Goal: Task Accomplishment & Management: Manage account settings

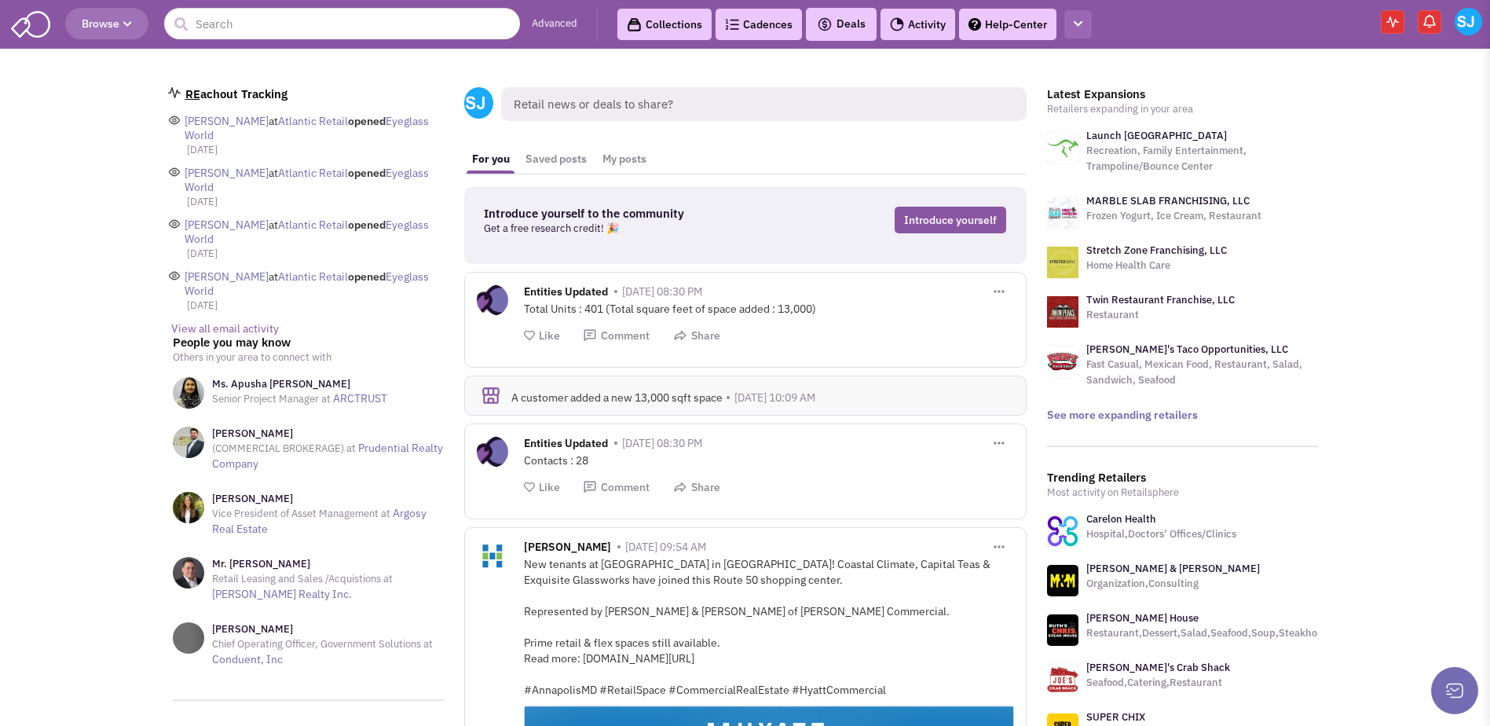
click at [1080, 29] on button "button" at bounding box center [1077, 24] width 27 height 29
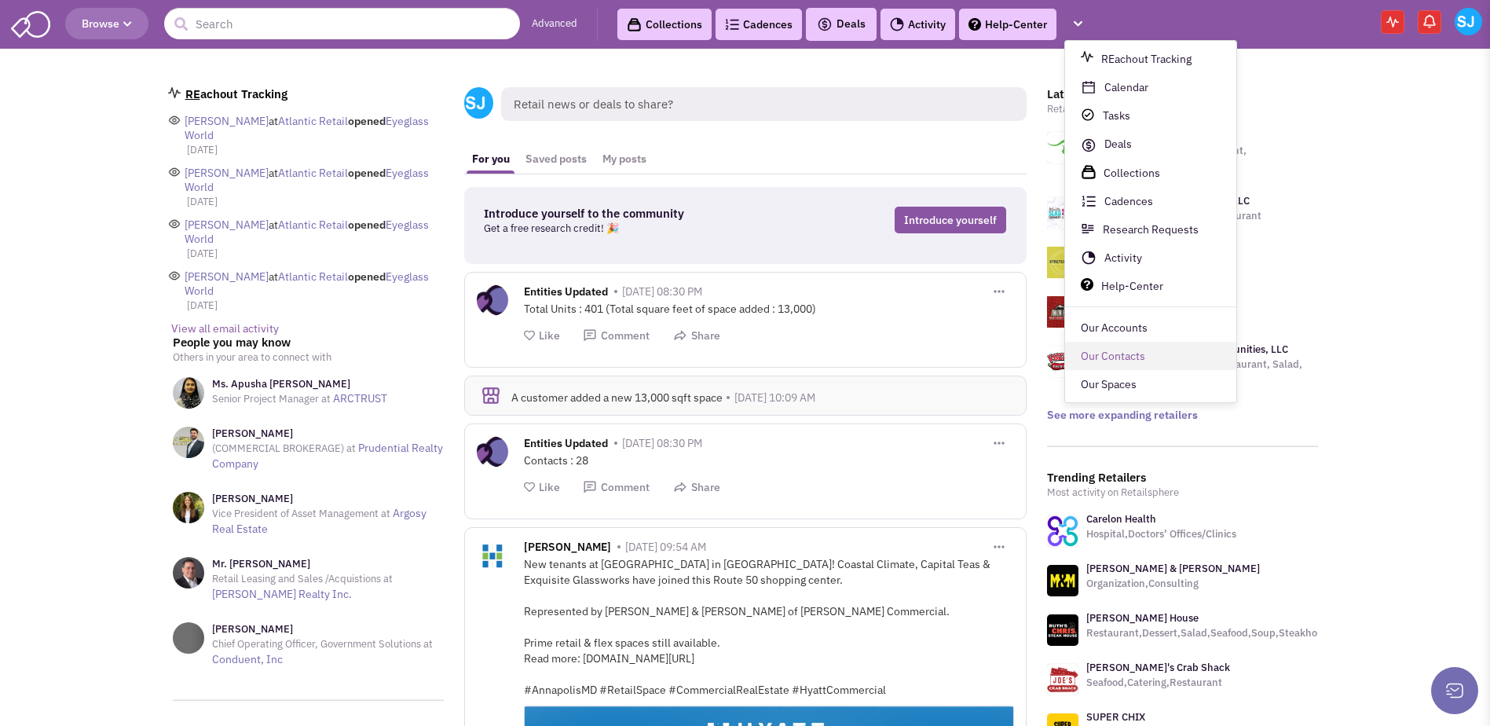
click at [1109, 347] on link "Our Contacts" at bounding box center [1150, 356] width 171 height 28
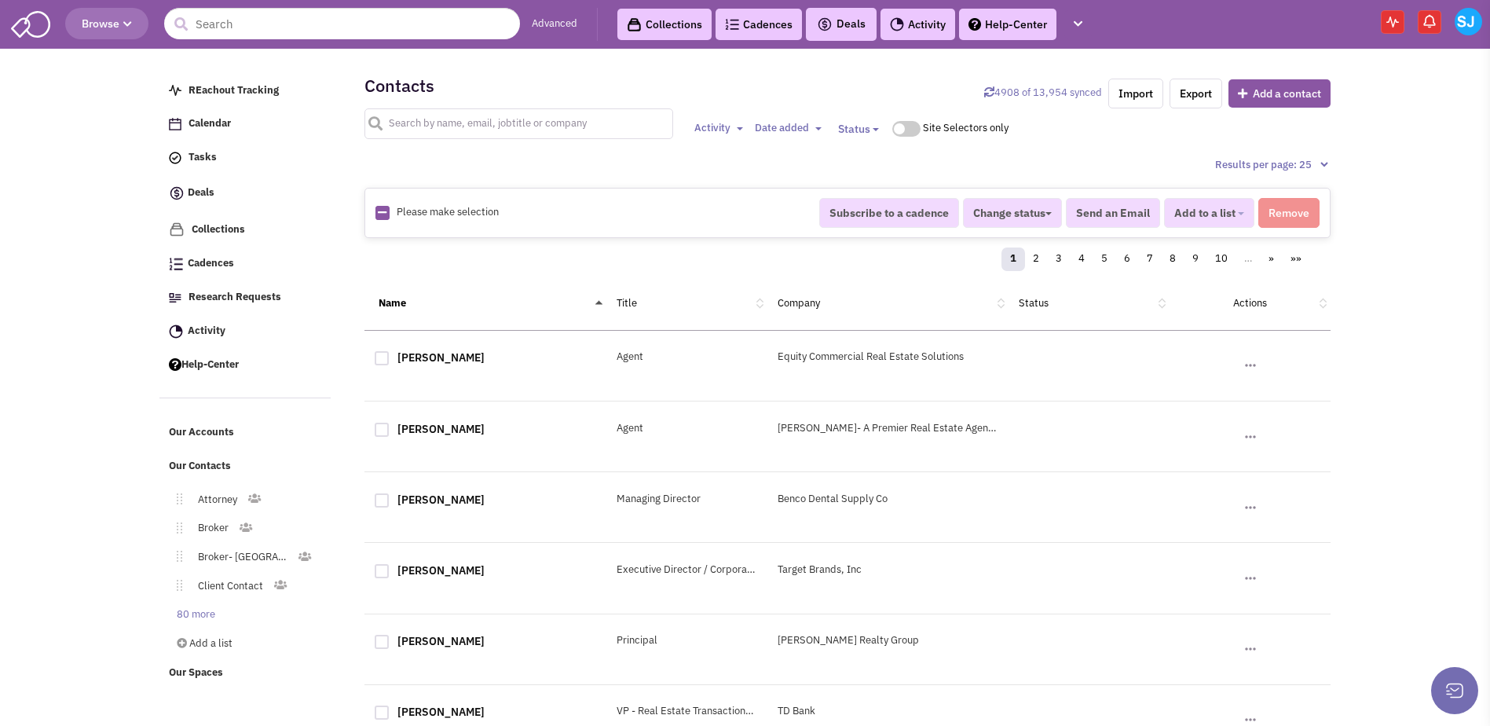
click at [509, 127] on input "text" at bounding box center [518, 123] width 309 height 31
type input "[PERSON_NAME]"
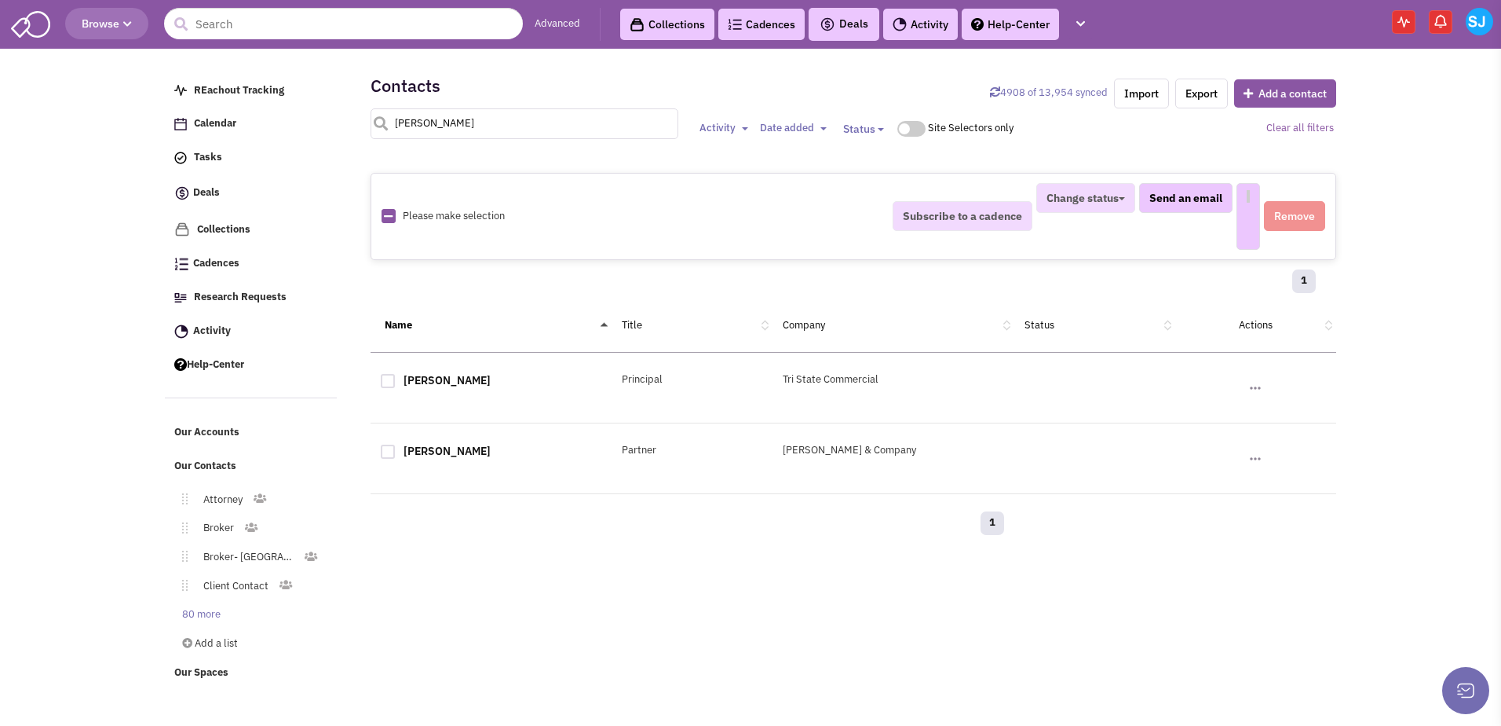
select select
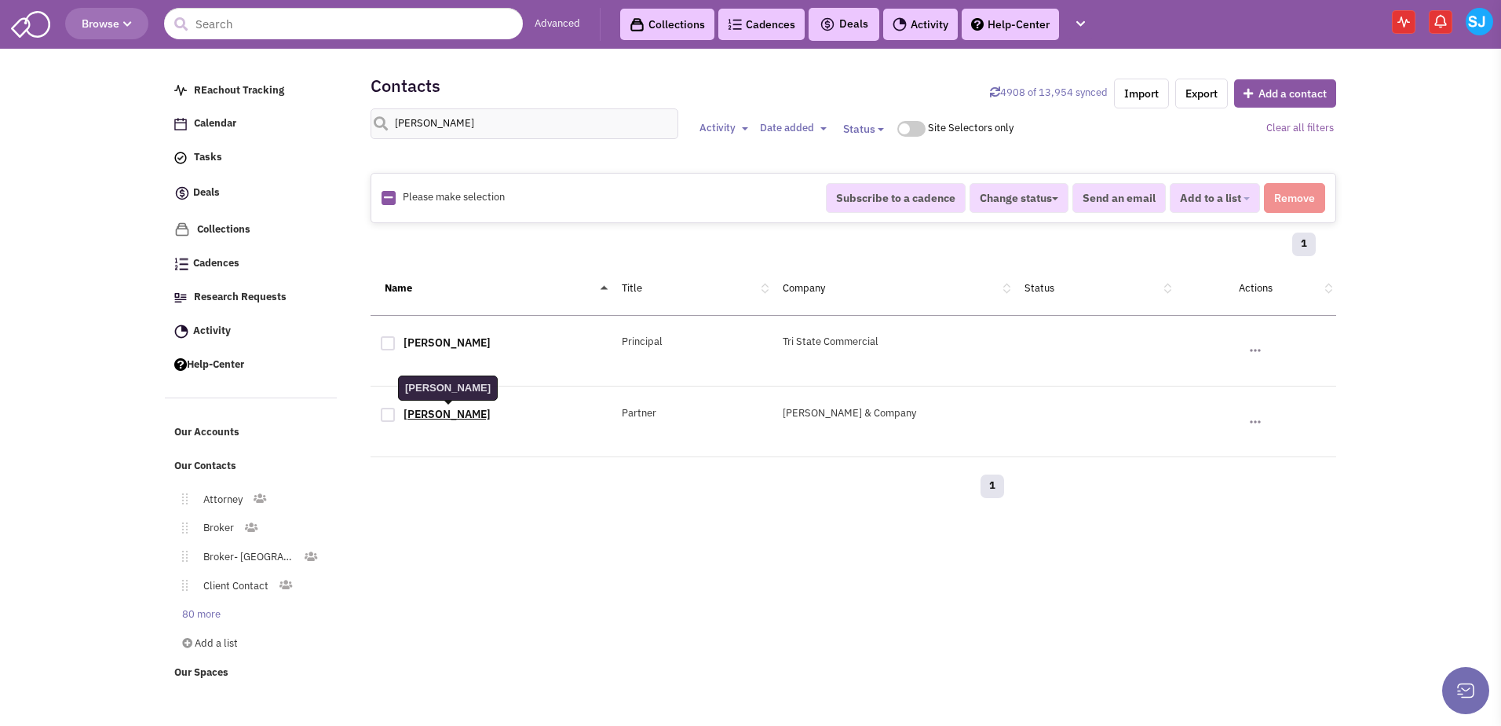
click at [440, 413] on link "[PERSON_NAME]" at bounding box center [447, 414] width 87 height 14
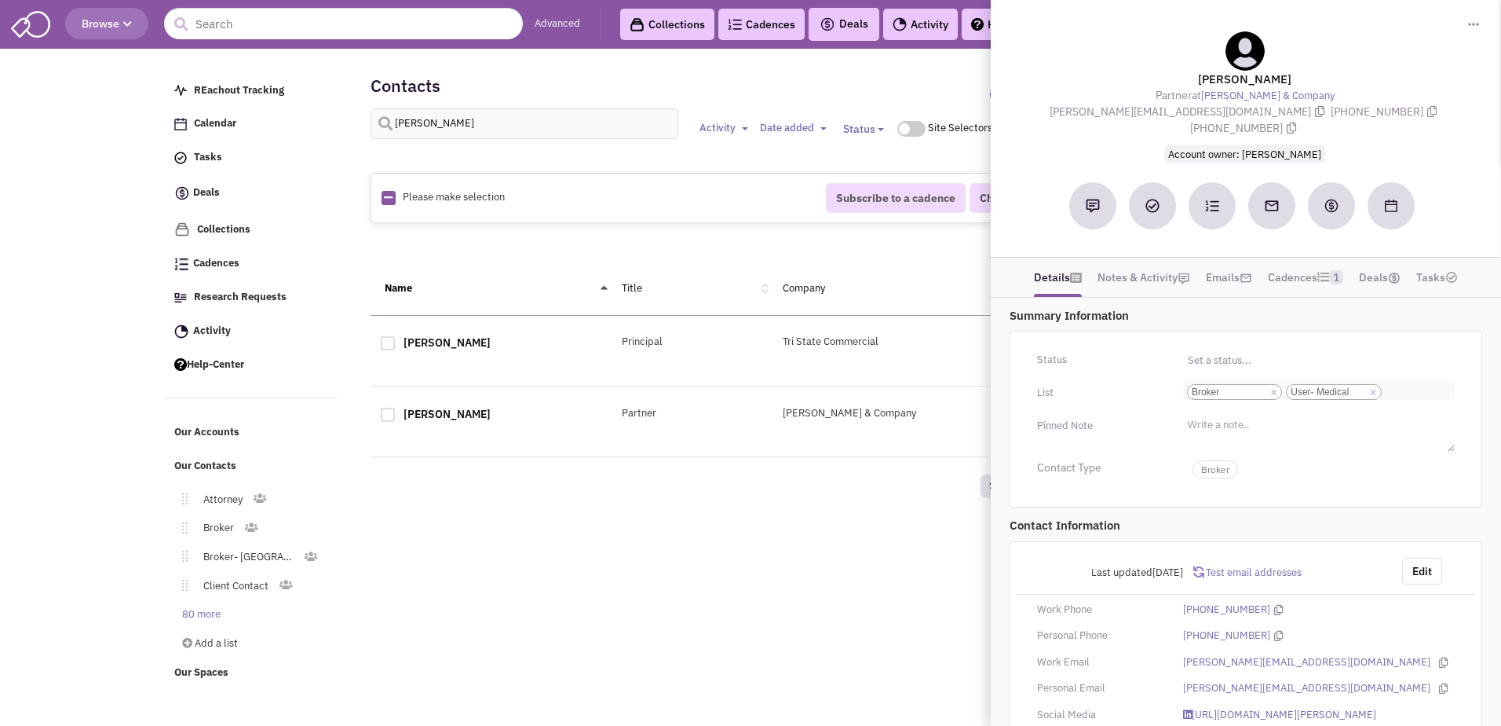
click at [1391, 384] on input "Select a list... Broker User- Medical Select a list... × Broker × User- Medical" at bounding box center [1403, 392] width 35 height 16
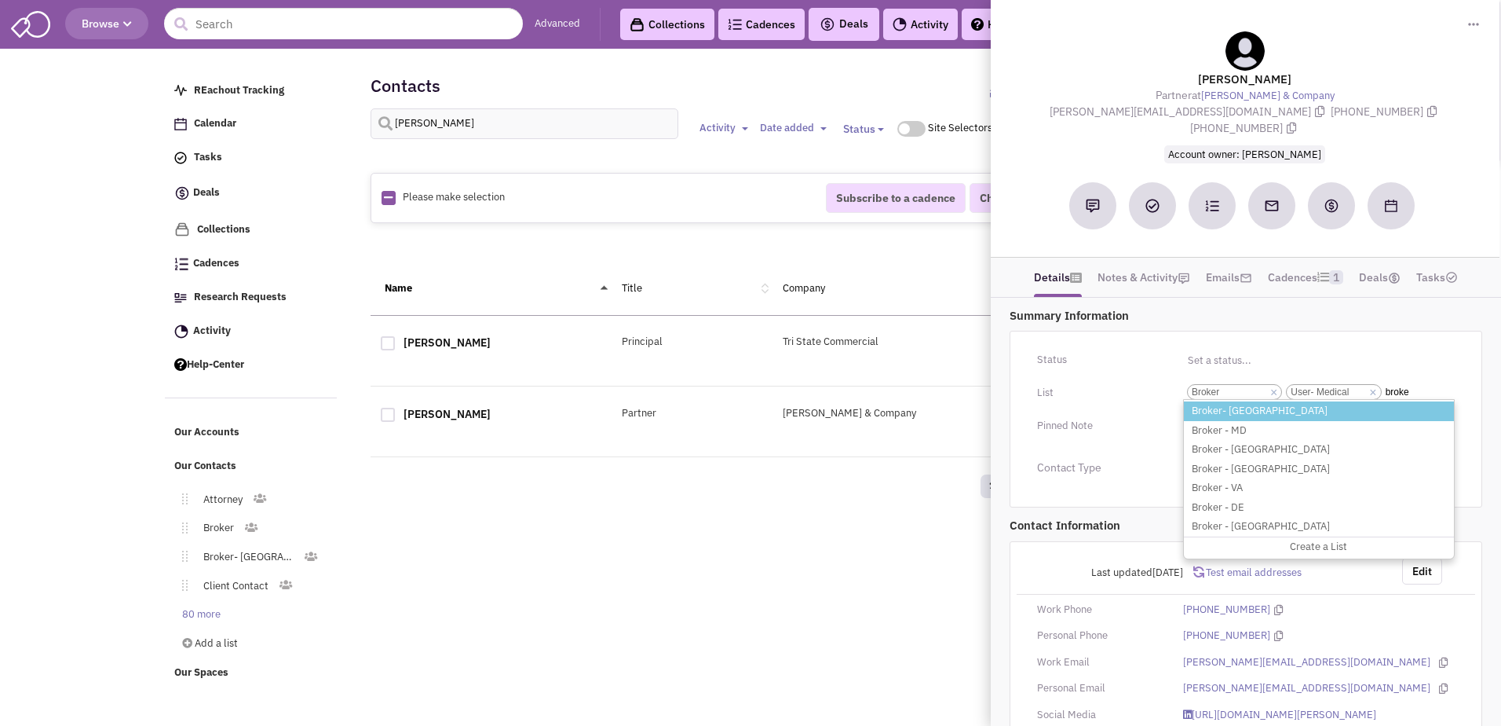
type input "broke"
click at [1259, 401] on li "Broker- [GEOGRAPHIC_DATA]" at bounding box center [1319, 411] width 270 height 20
click at [0, 0] on select "Select a list... Broker User- Medical" at bounding box center [0, 0] width 0 height 0
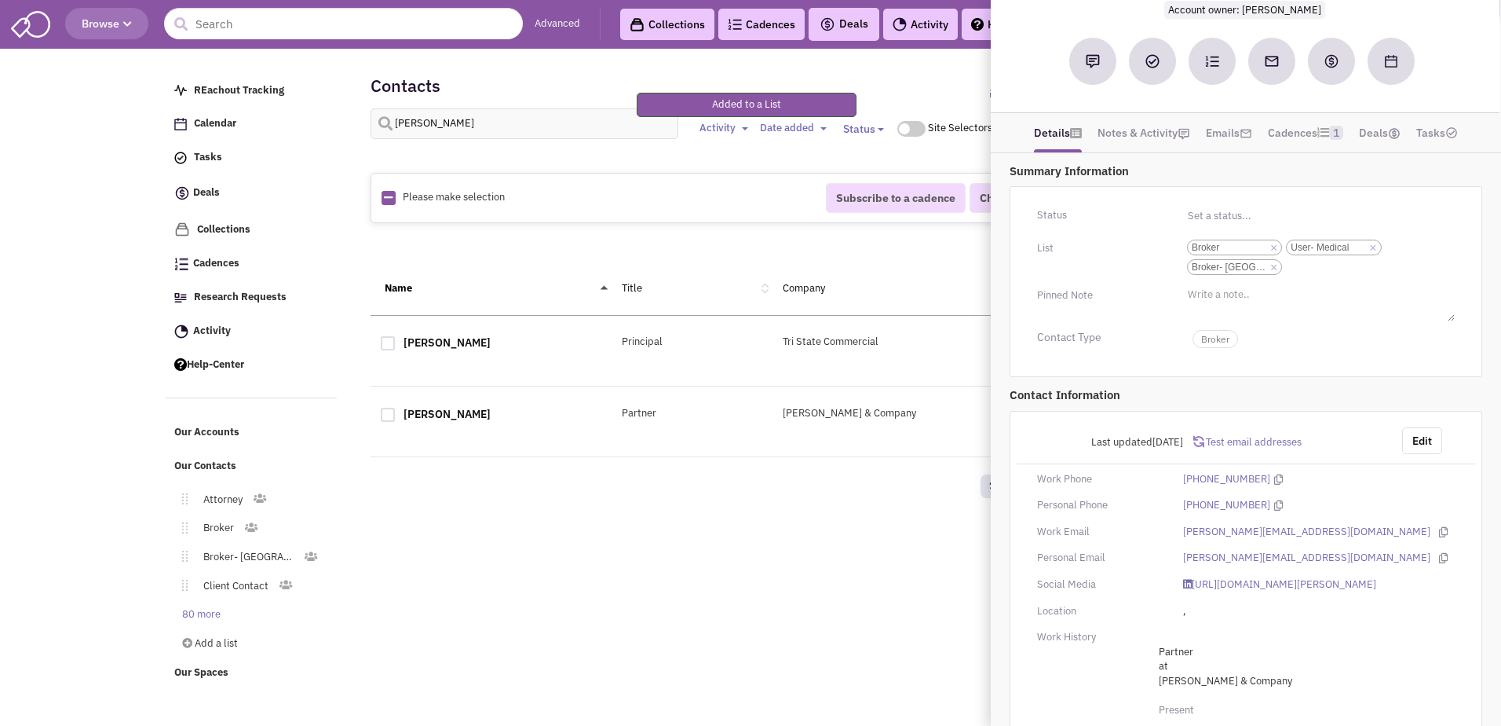
scroll to position [173, 0]
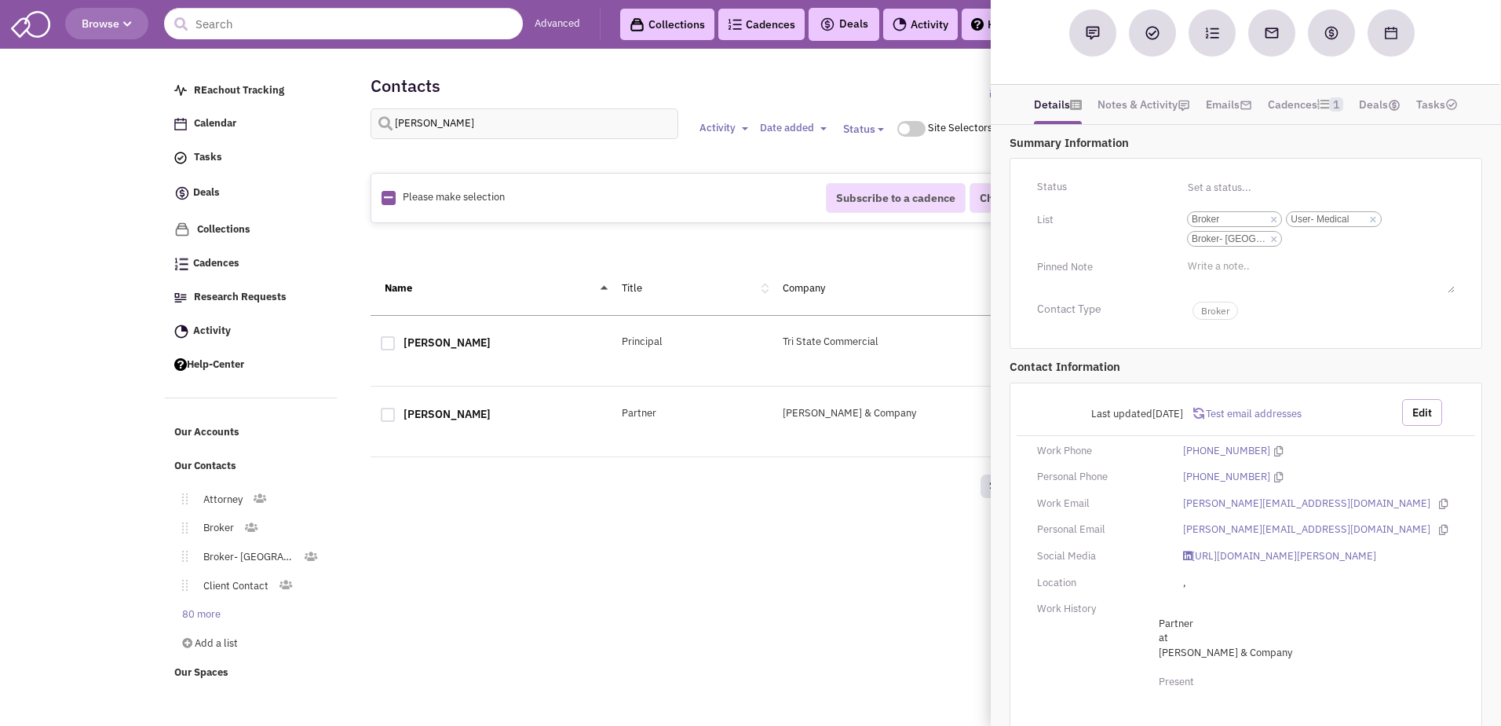
click at [1427, 399] on button "Edit" at bounding box center [1422, 412] width 40 height 27
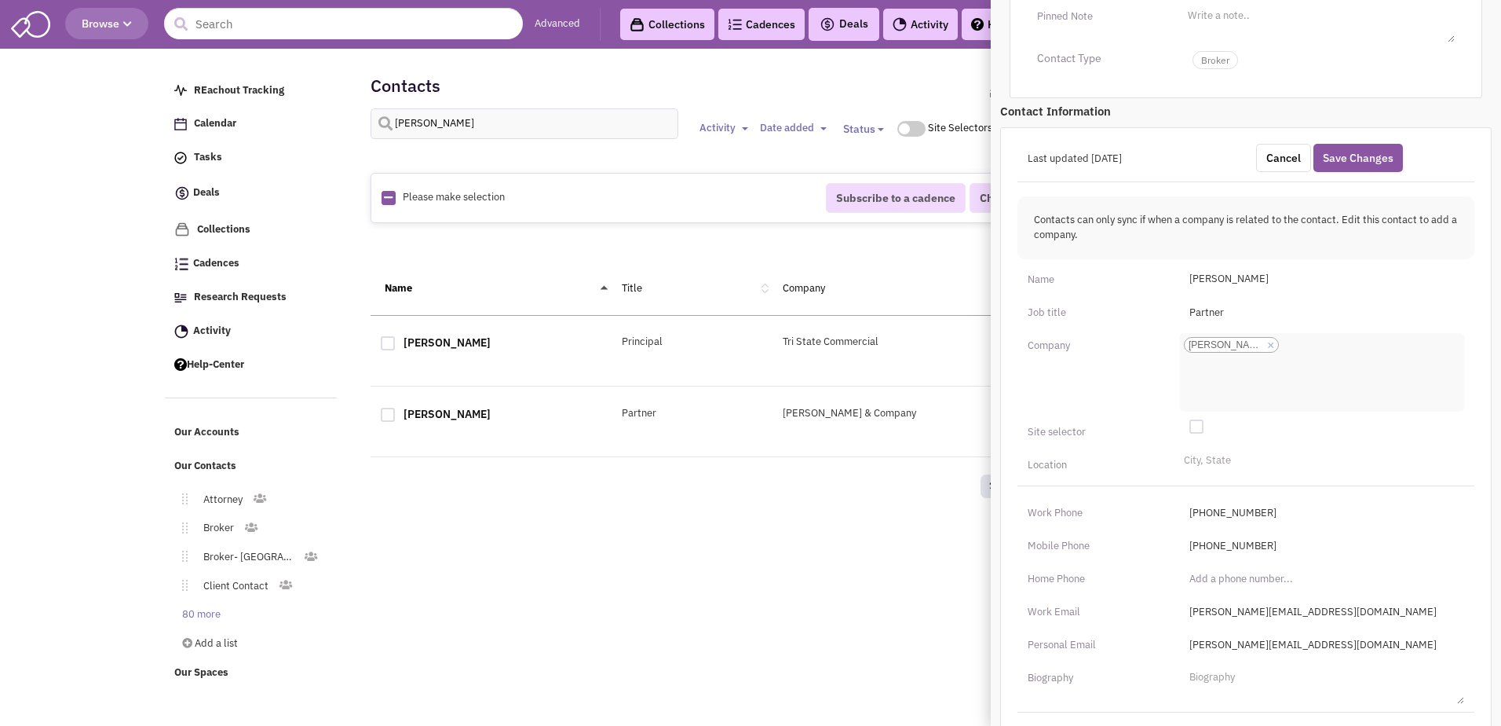
scroll to position [424, 0]
click at [1278, 598] on input "[PERSON_NAME][EMAIL_ADDRESS][DOMAIN_NAME]" at bounding box center [1322, 610] width 284 height 25
type input "[PERSON_NAME][EMAIL_ADDRESS][DOMAIN_NAME]"
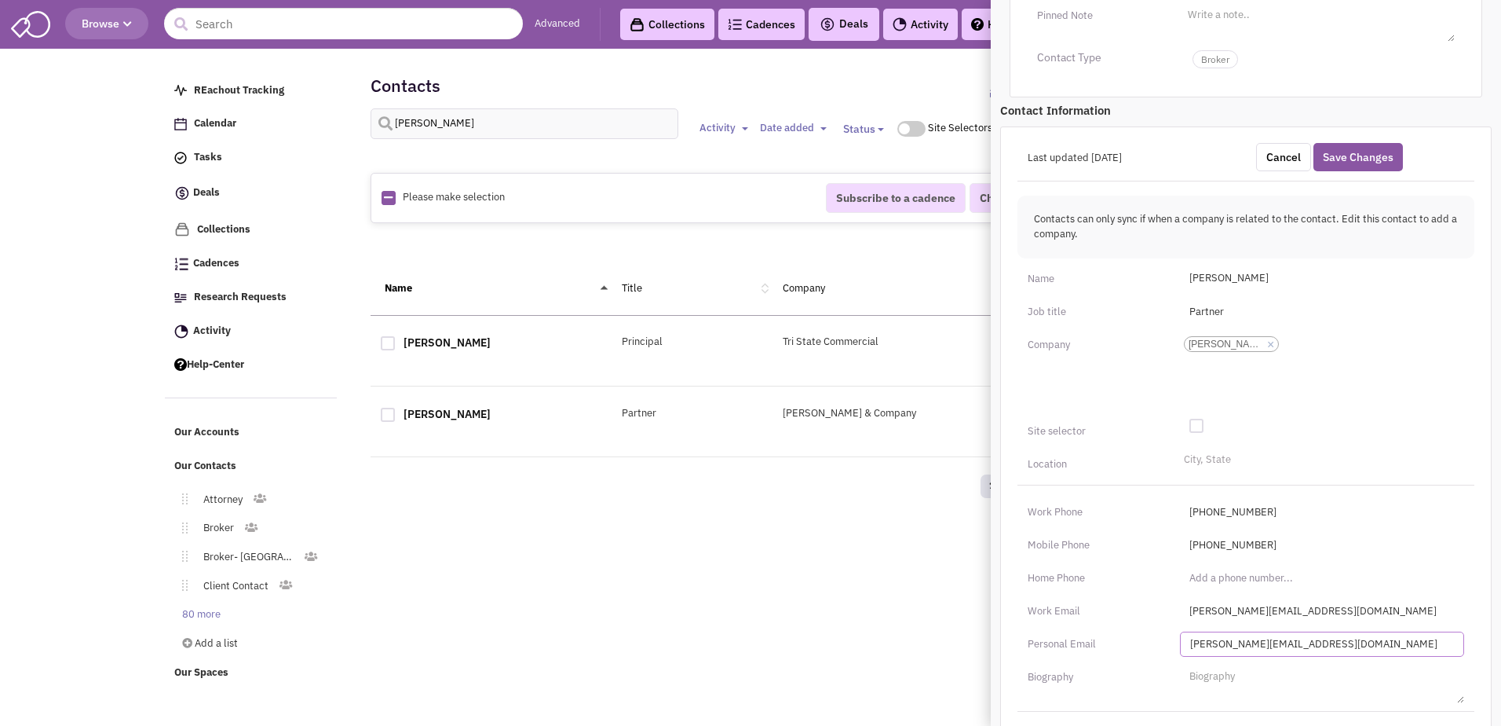
click at [1267, 631] on input "[PERSON_NAME][EMAIL_ADDRESS][DOMAIN_NAME]" at bounding box center [1322, 643] width 284 height 25
click at [1375, 143] on button "Save Changes" at bounding box center [1359, 157] width 90 height 28
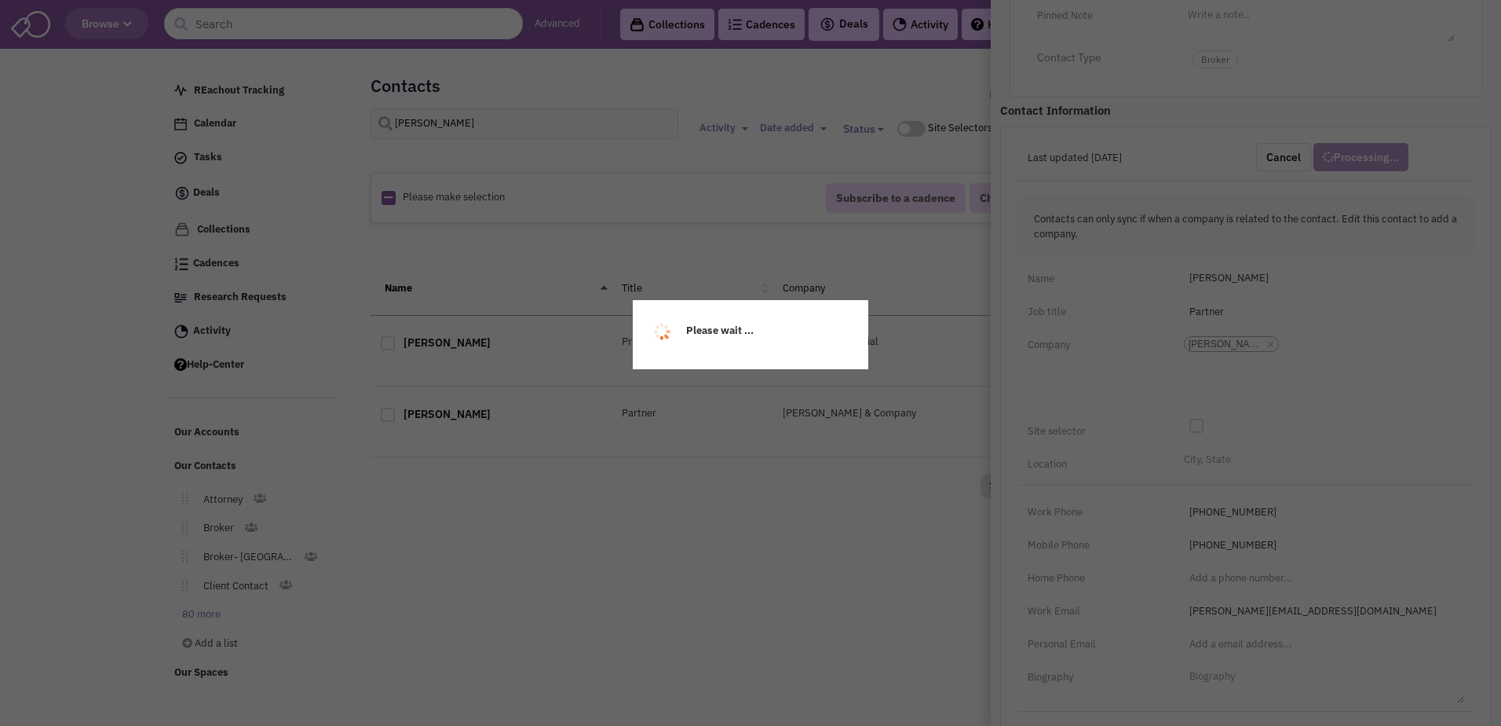
scroll to position [170, 0]
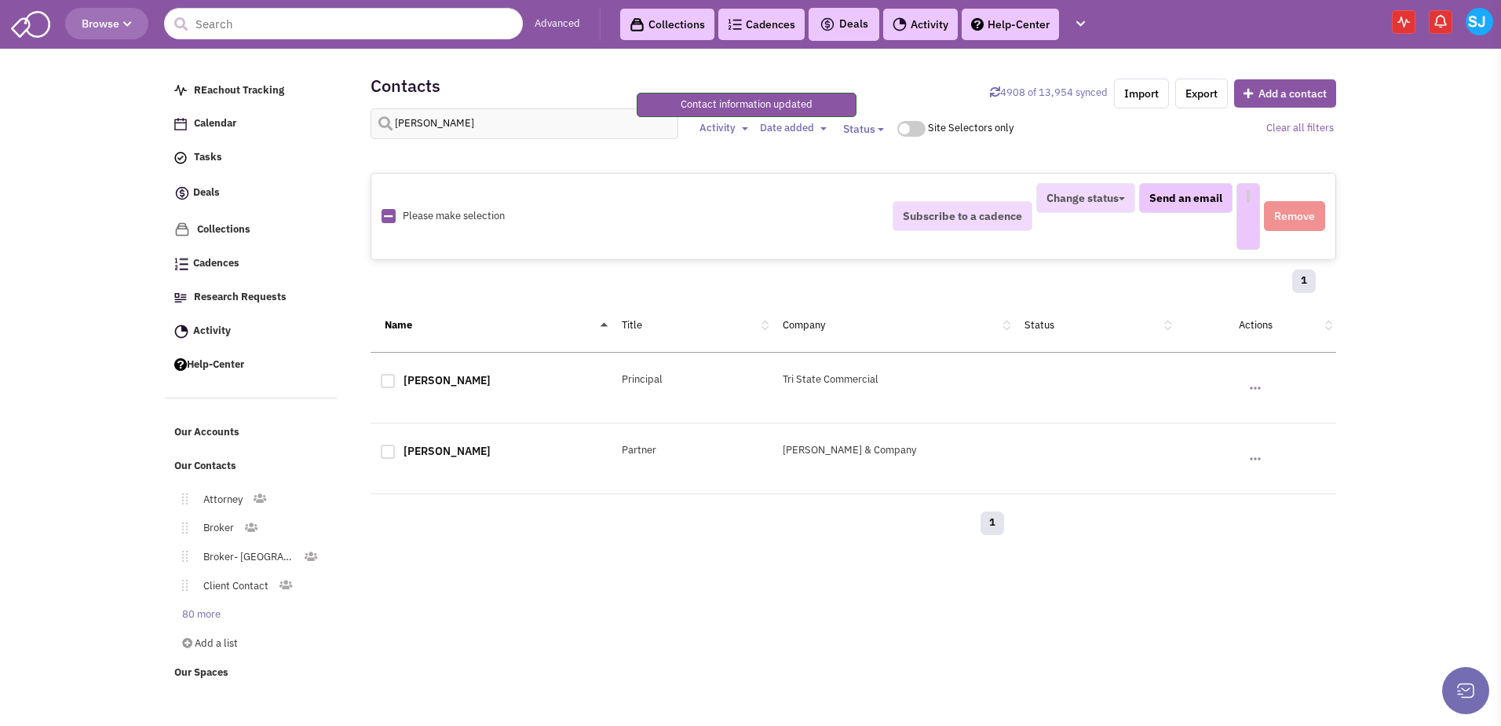
select select
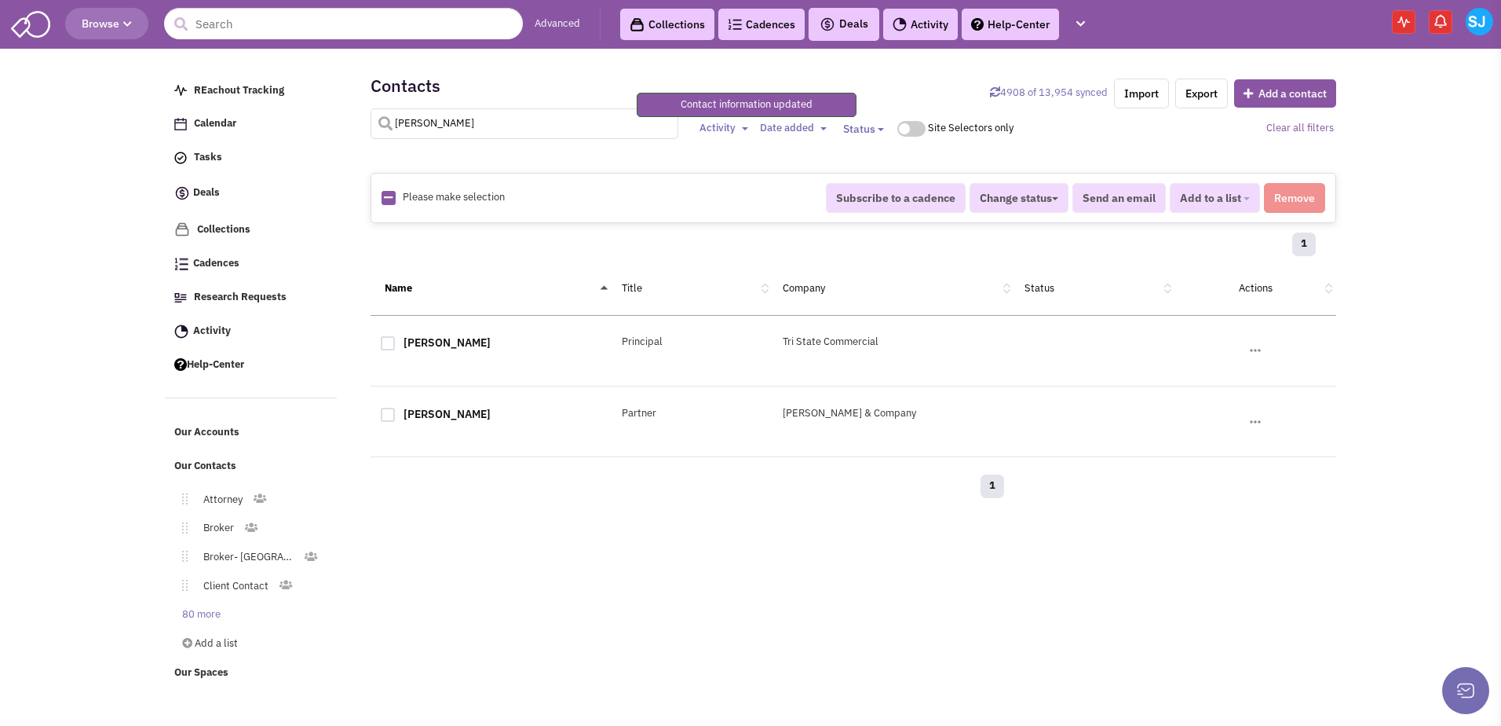
click at [501, 121] on input "[PERSON_NAME]" at bounding box center [525, 123] width 309 height 31
type input "k"
type input "[PERSON_NAME]"
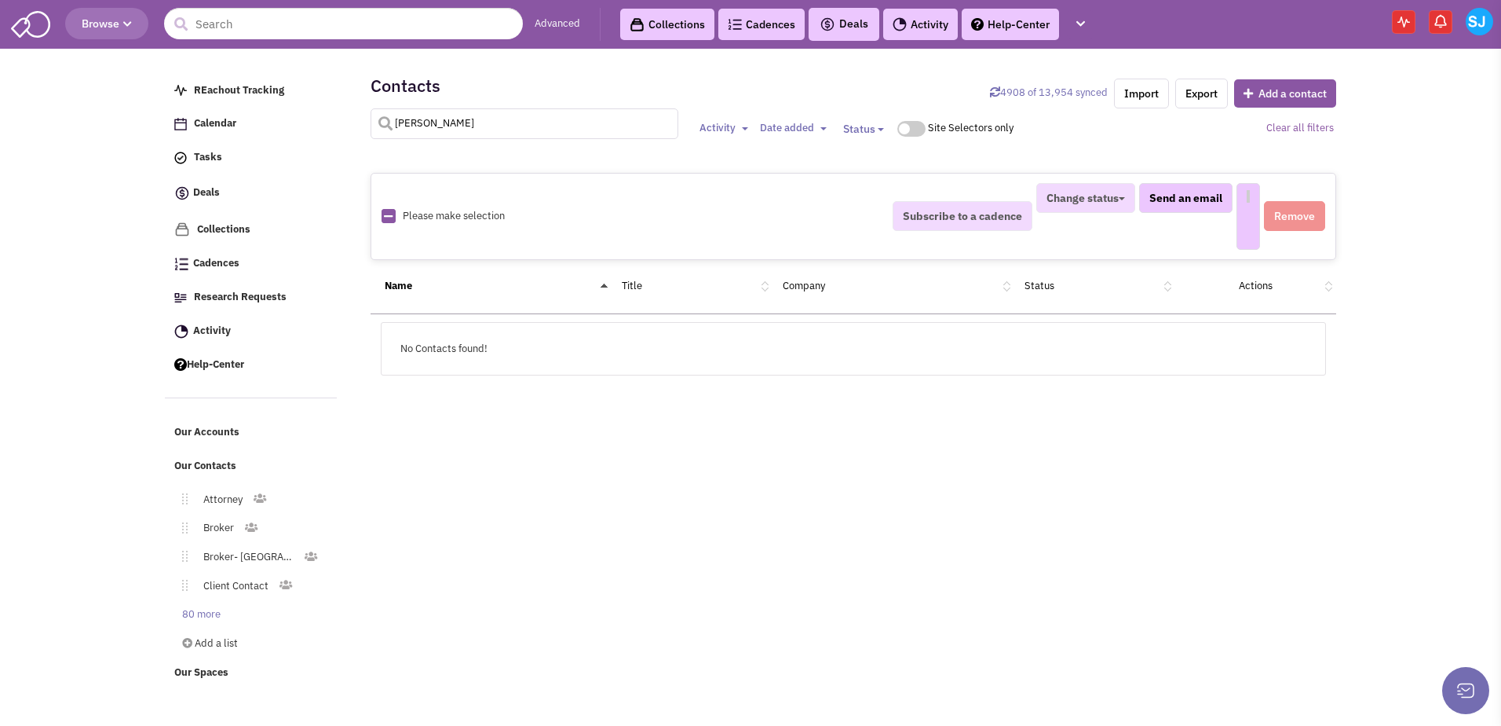
select select
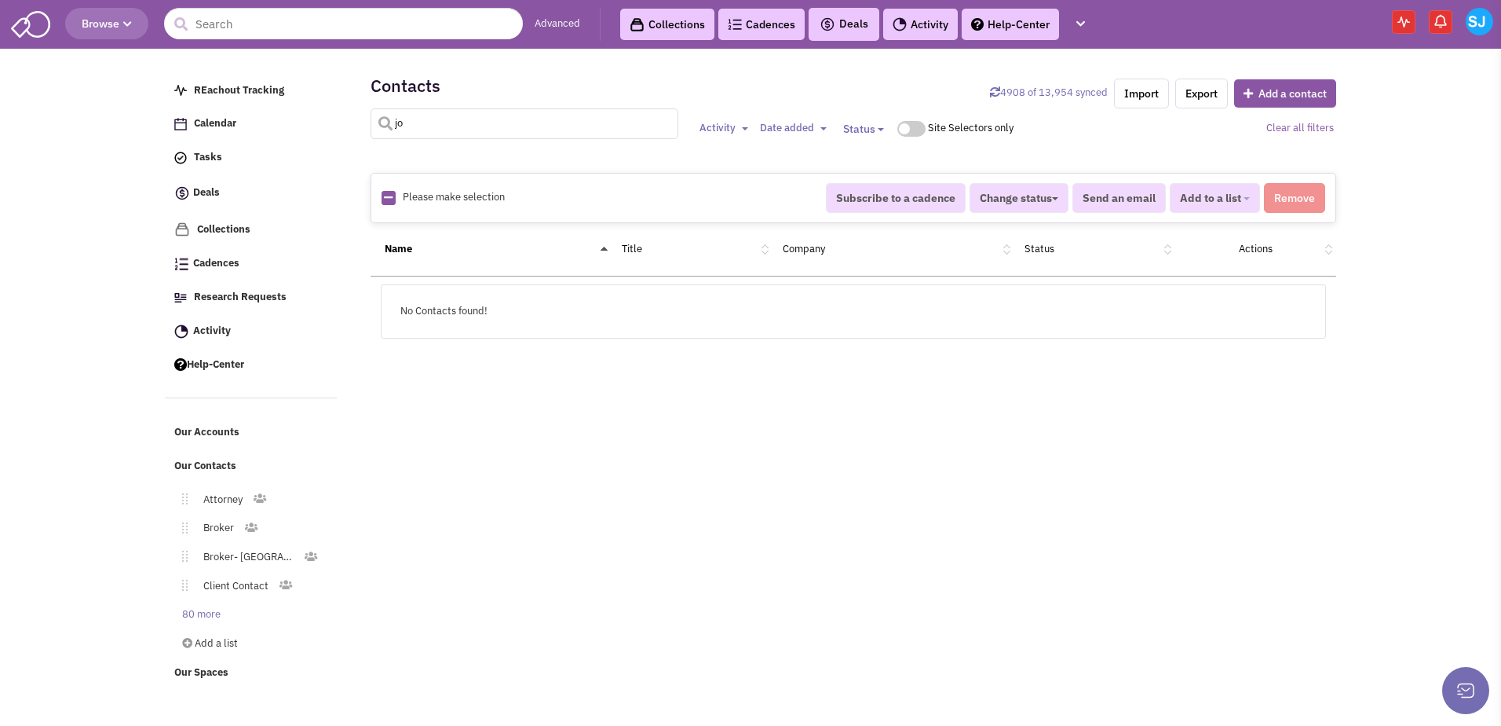
type input "j"
type input "[PERSON_NAME]"
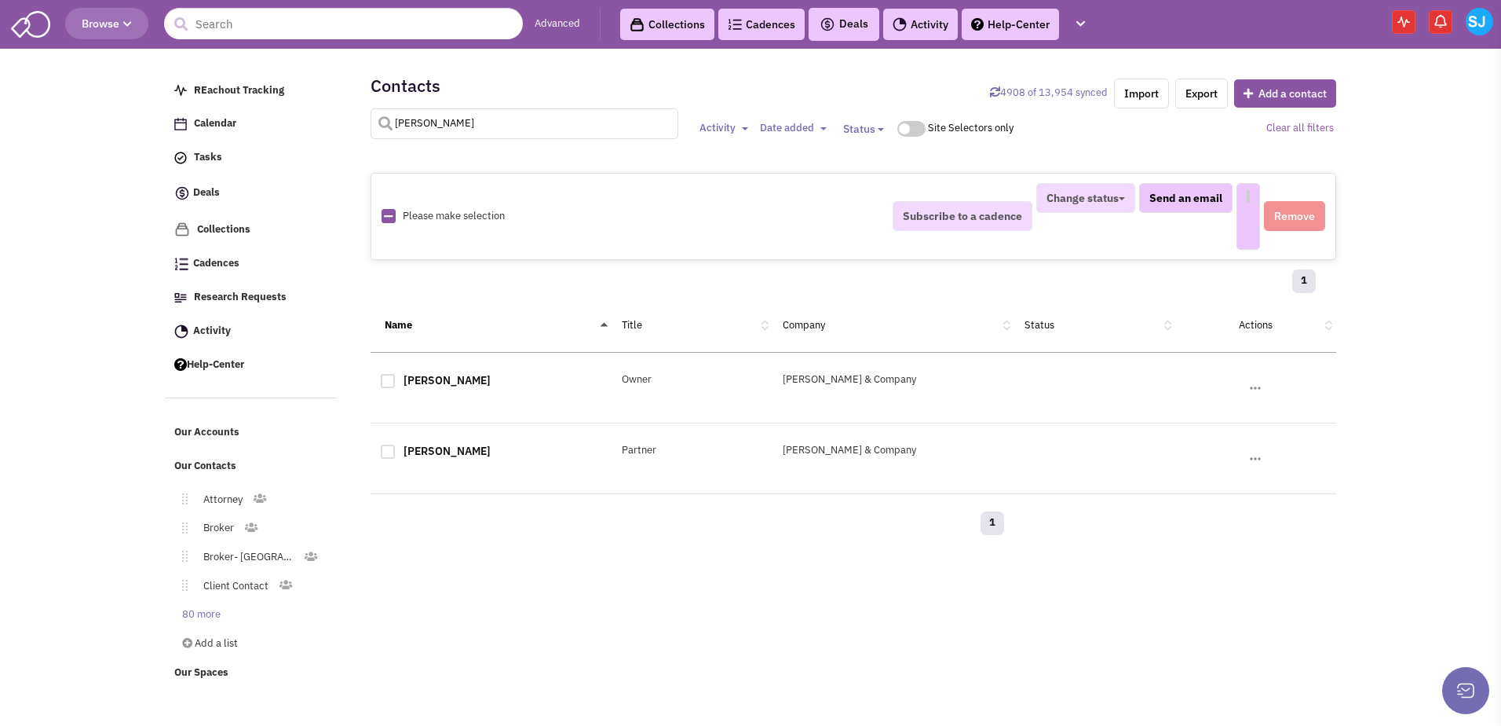
select select
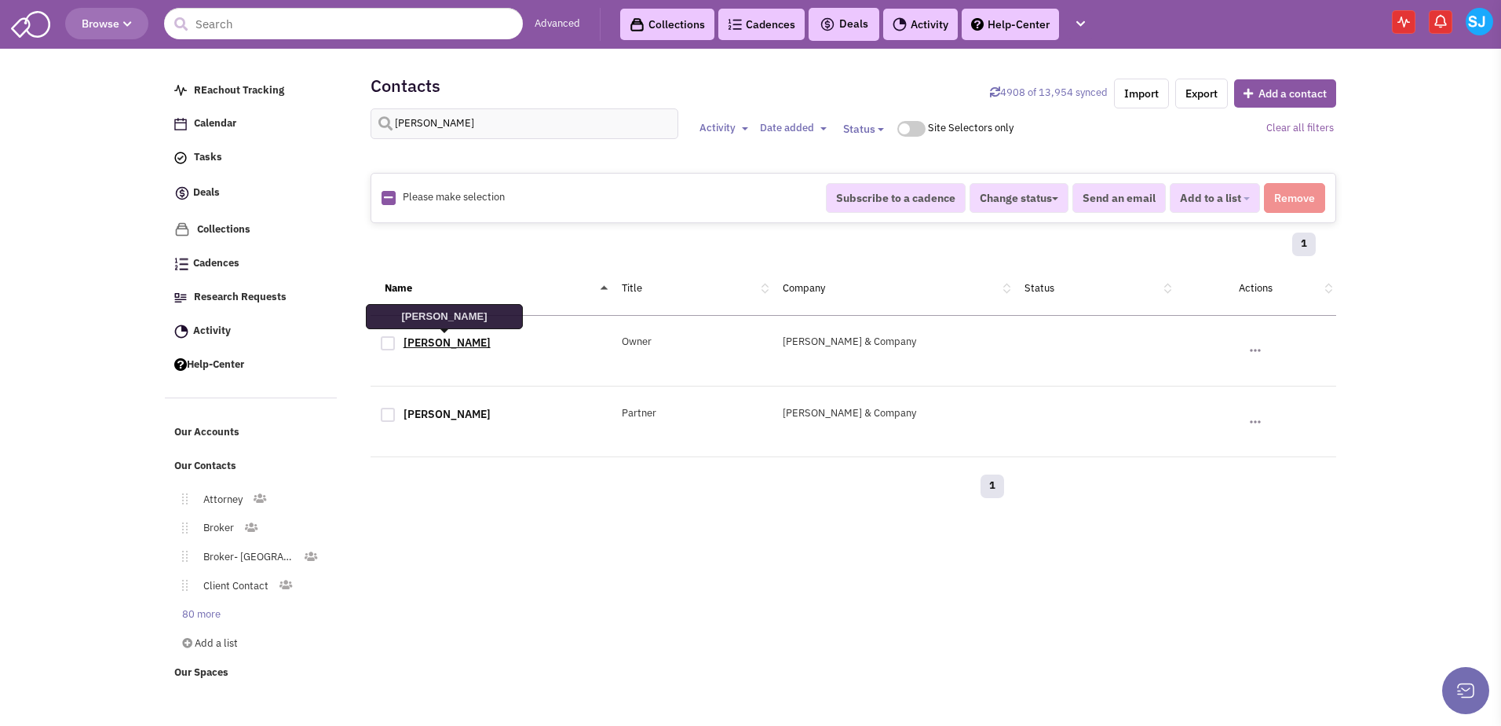
click at [452, 348] on link "[PERSON_NAME]" at bounding box center [447, 342] width 87 height 14
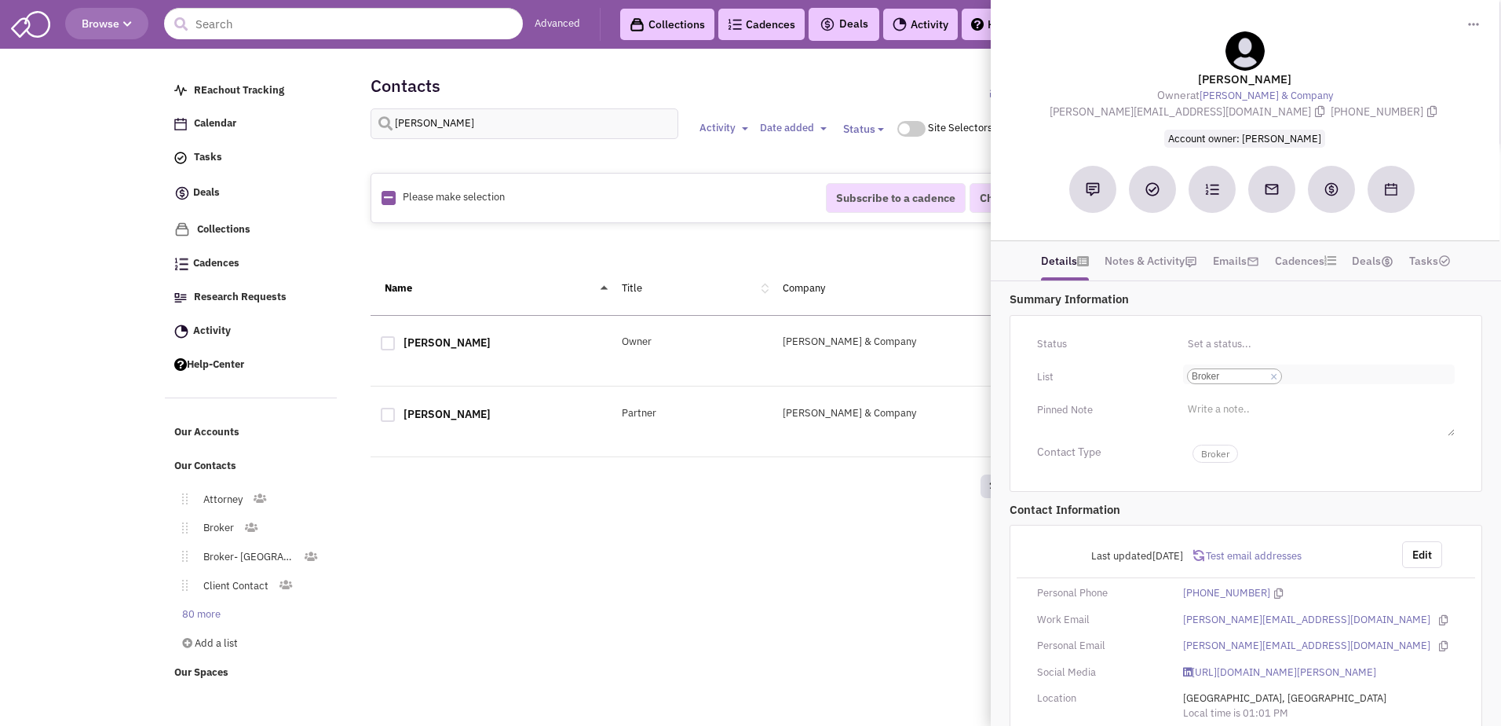
click at [1373, 367] on ul "Select a list... × Broker" at bounding box center [1319, 374] width 272 height 20
click at [0, 0] on select "Select a list... Broker" at bounding box center [0, 0] width 0 height 0
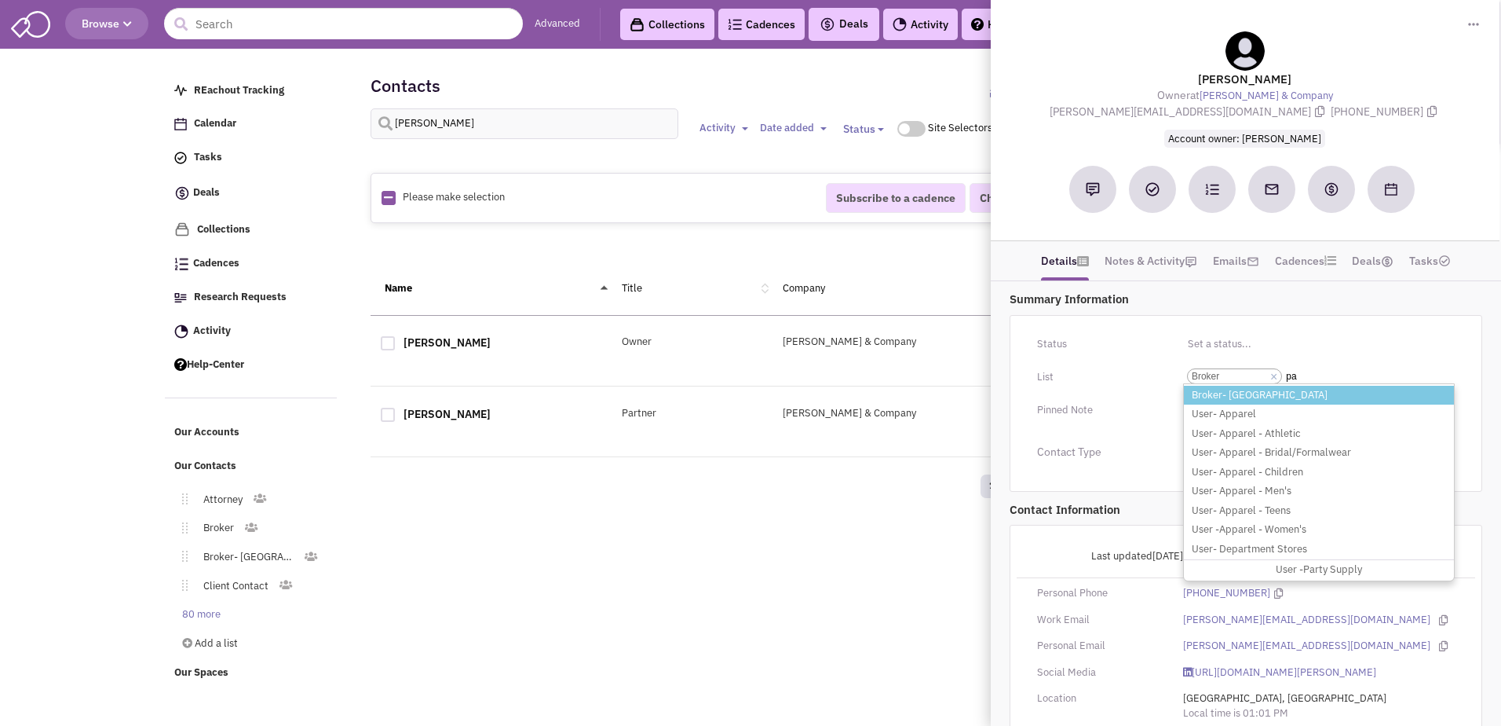
type input "pa"
click at [1289, 390] on li "Broker- [GEOGRAPHIC_DATA]" at bounding box center [1319, 396] width 270 height 20
click at [0, 0] on select "Select a list... Broker" at bounding box center [0, 0] width 0 height 0
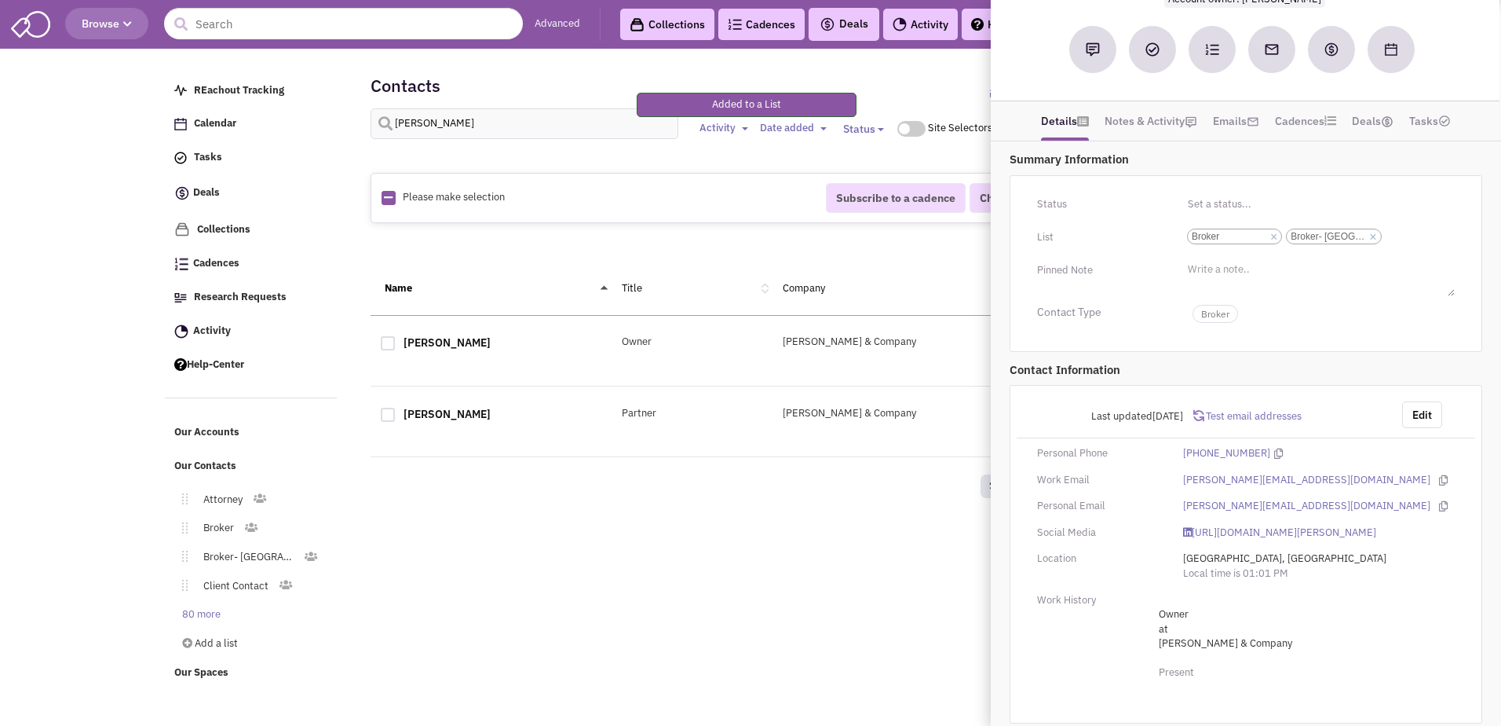
scroll to position [147, 0]
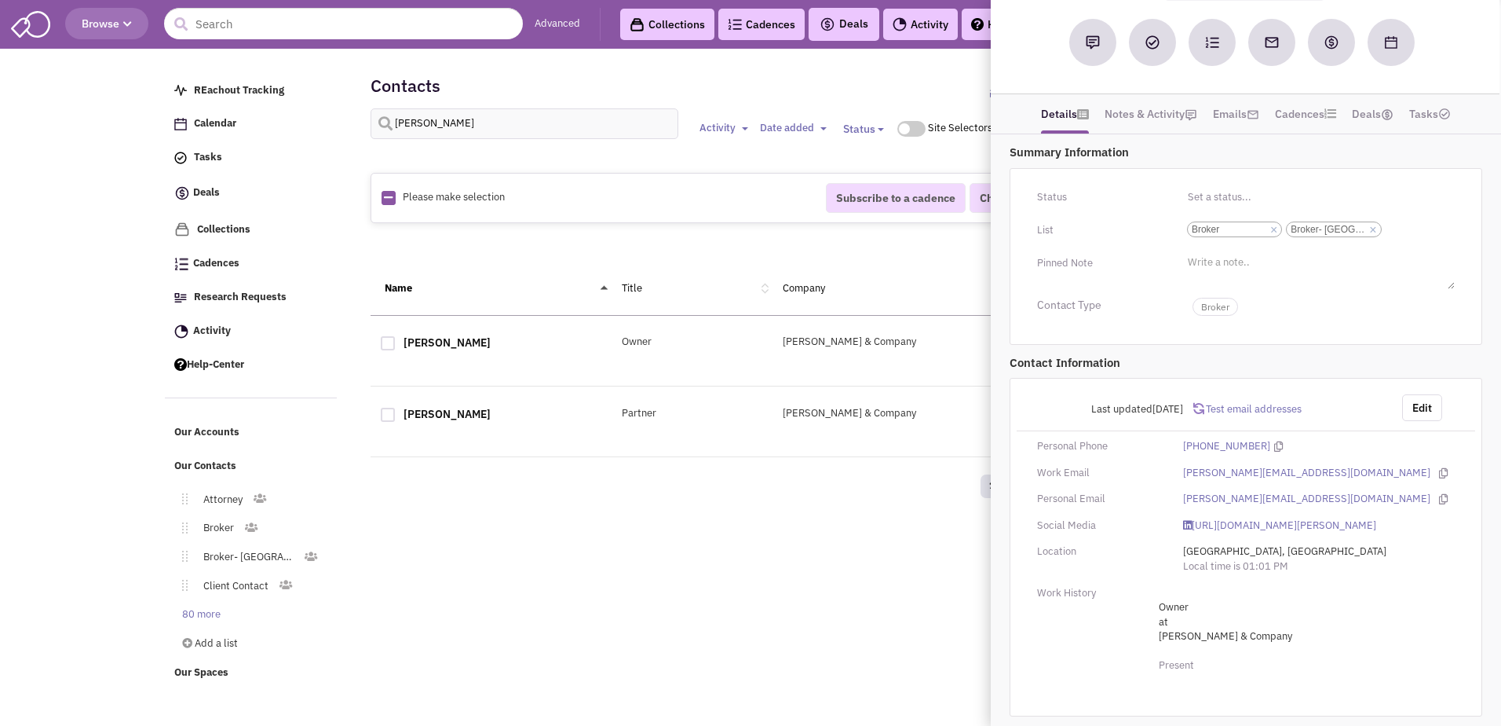
click at [494, 558] on div "Retailsphere Support Message Send REachout Tracking Calendar Tasks Completed Ta…" at bounding box center [751, 372] width 1178 height 638
